Goal: Information Seeking & Learning: Learn about a topic

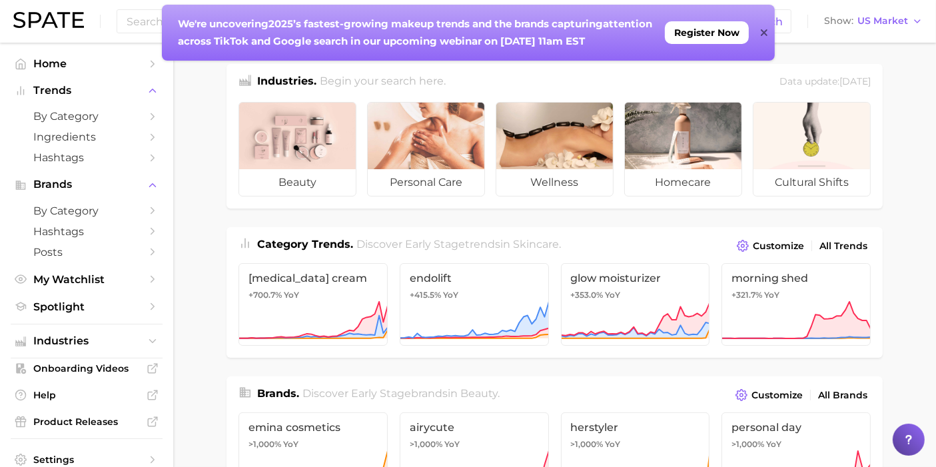
click at [762, 31] on icon at bounding box center [764, 32] width 7 height 7
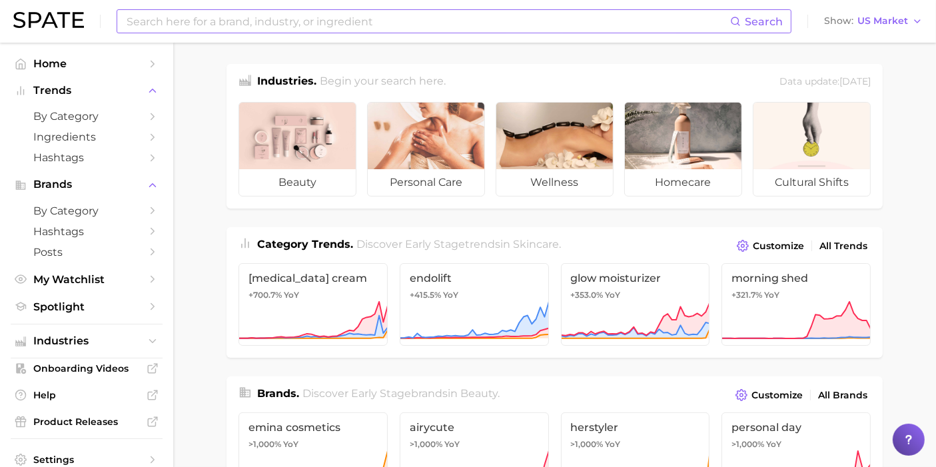
click at [552, 21] on input at bounding box center [427, 21] width 605 height 23
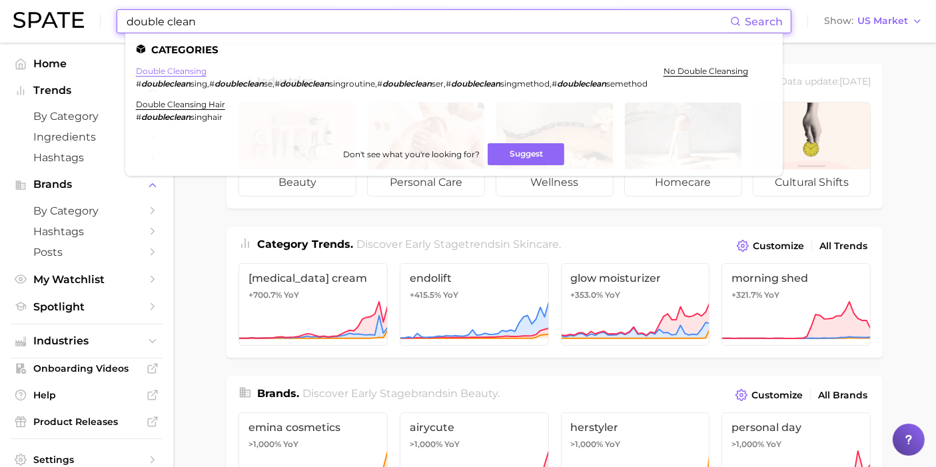
type input "double clean"
click at [185, 74] on link "double cleansing" at bounding box center [171, 71] width 71 height 10
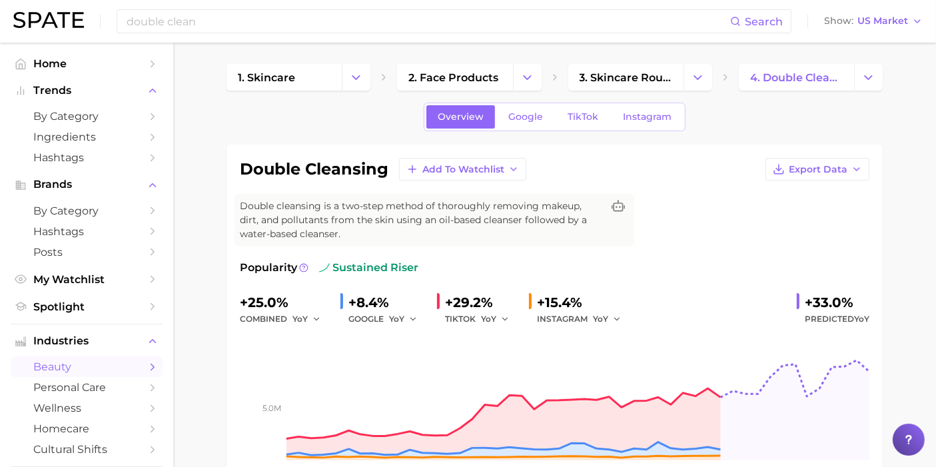
scroll to position [74, 0]
